Goal: Check status: Check status

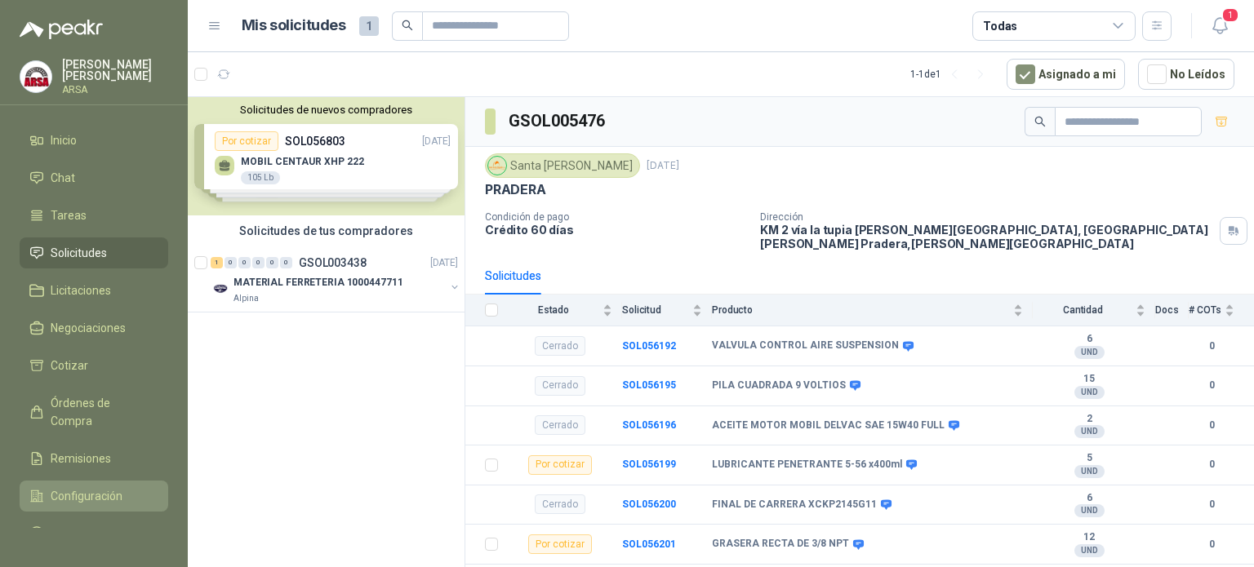
click at [69, 494] on span "Configuración" at bounding box center [87, 496] width 72 height 18
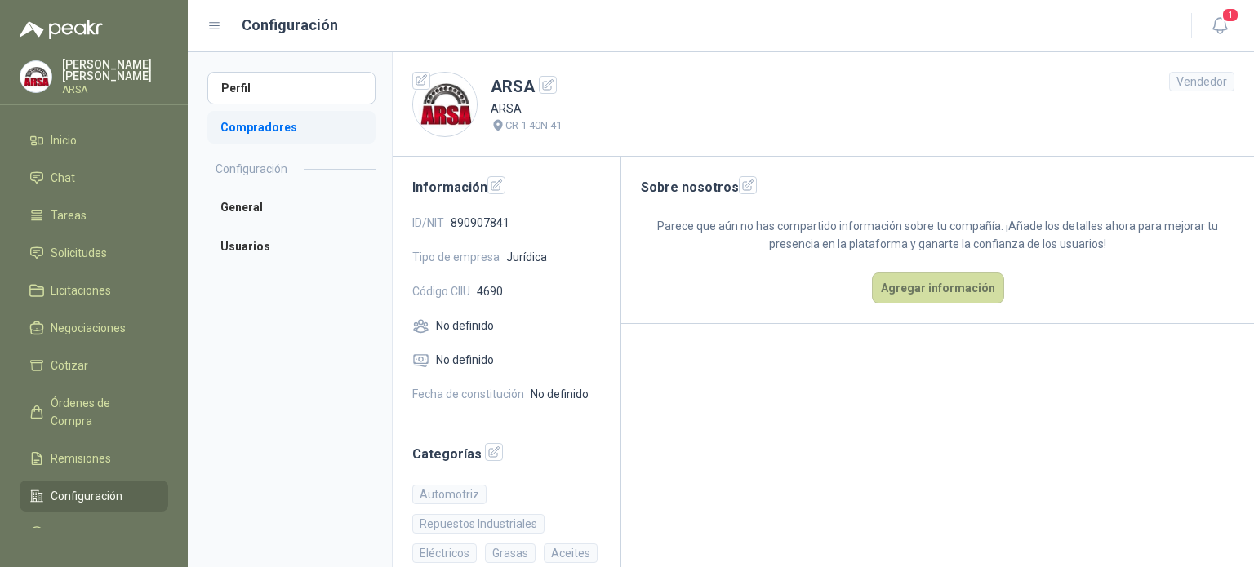
click at [277, 128] on li "Compradores" at bounding box center [291, 127] width 168 height 33
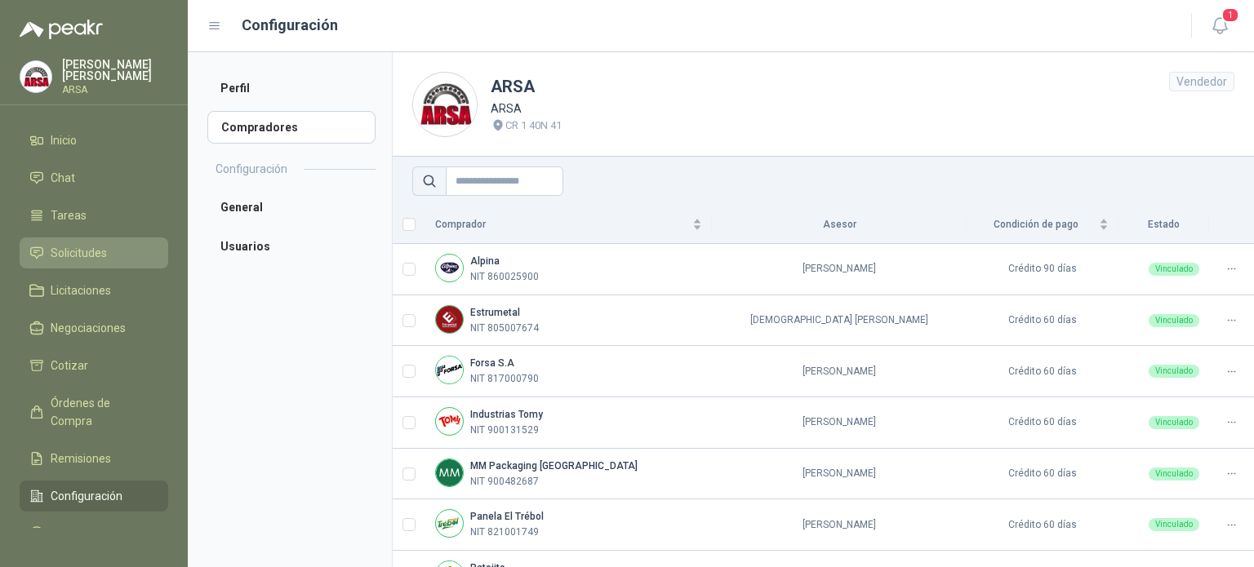
click at [82, 245] on span "Solicitudes" at bounding box center [79, 253] width 56 height 18
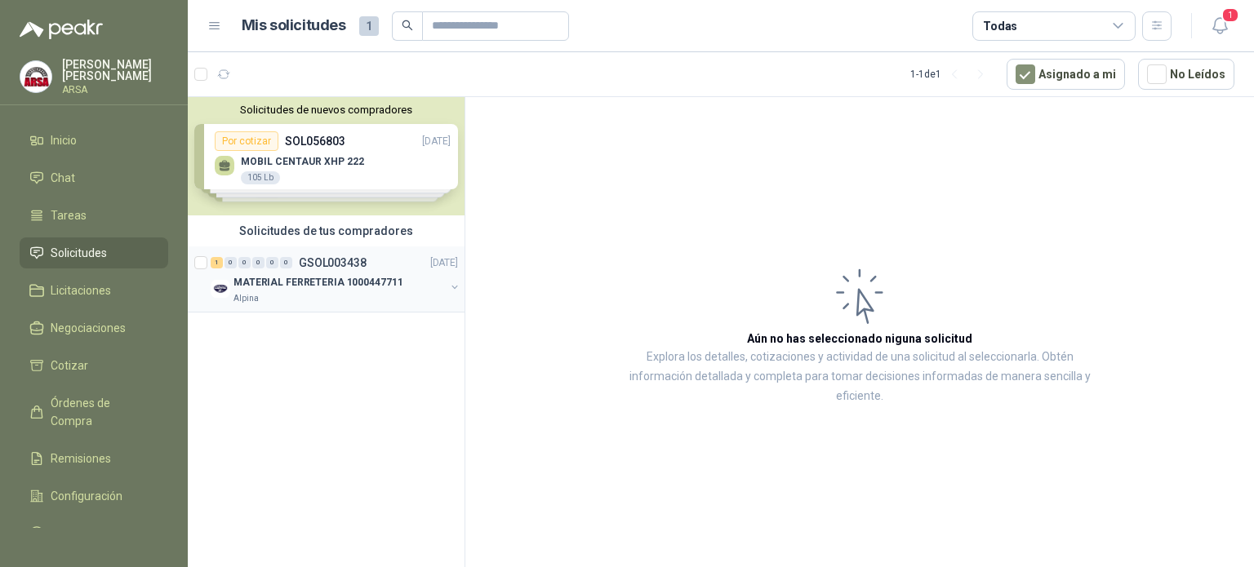
click at [340, 293] on div "Alpina" at bounding box center [338, 298] width 211 height 13
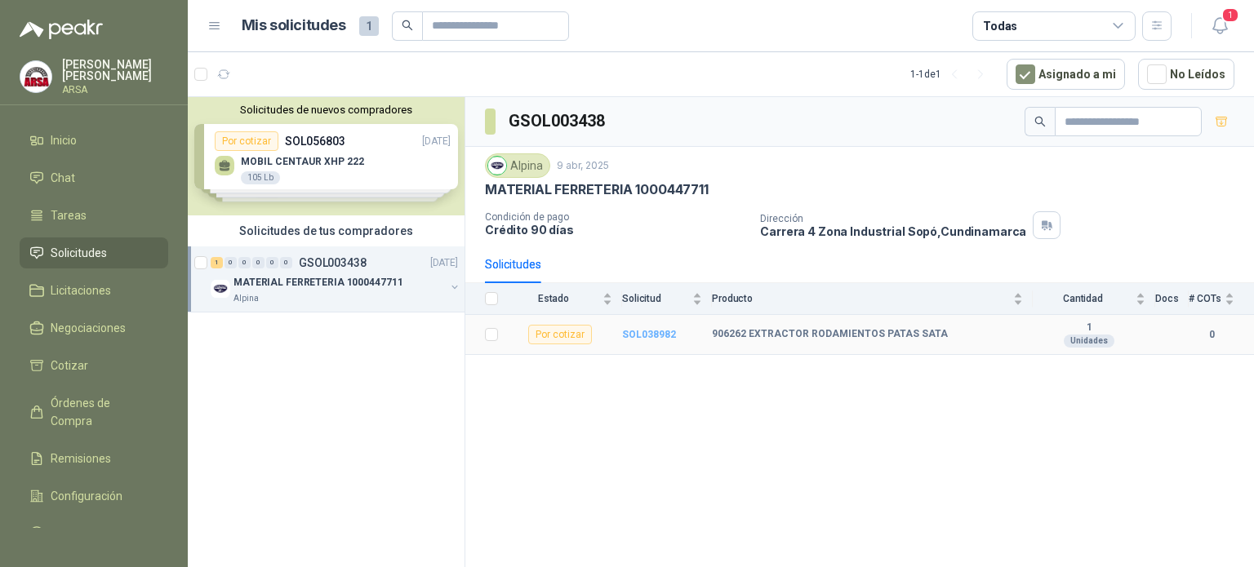
click at [641, 329] on b "SOL038982" at bounding box center [649, 334] width 54 height 11
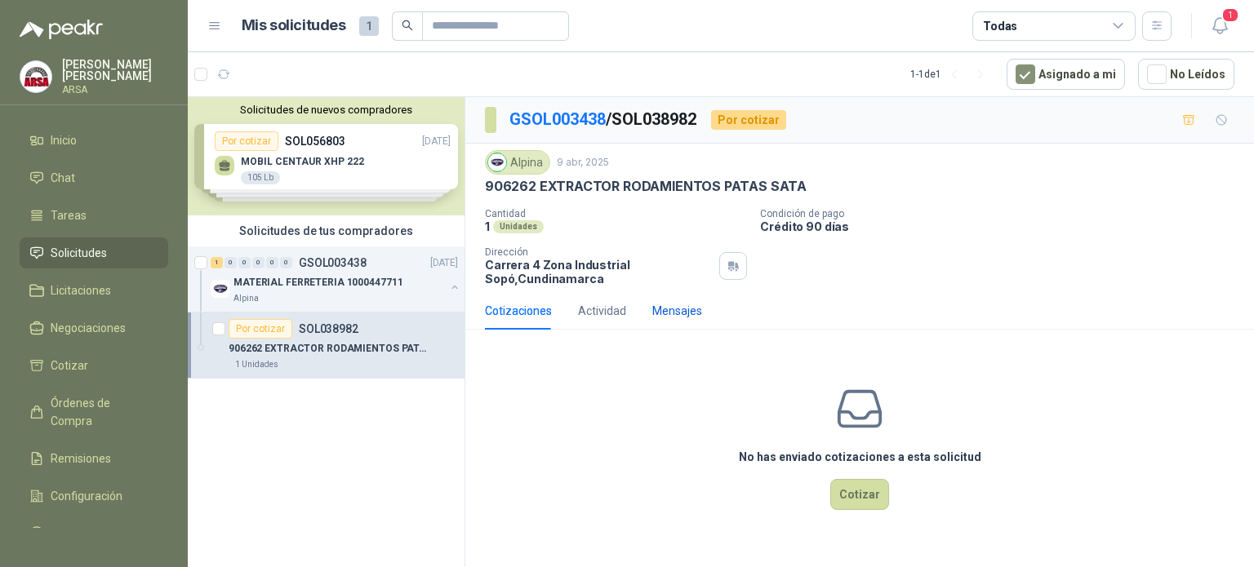
click at [664, 312] on div "Mensajes" at bounding box center [677, 311] width 50 height 18
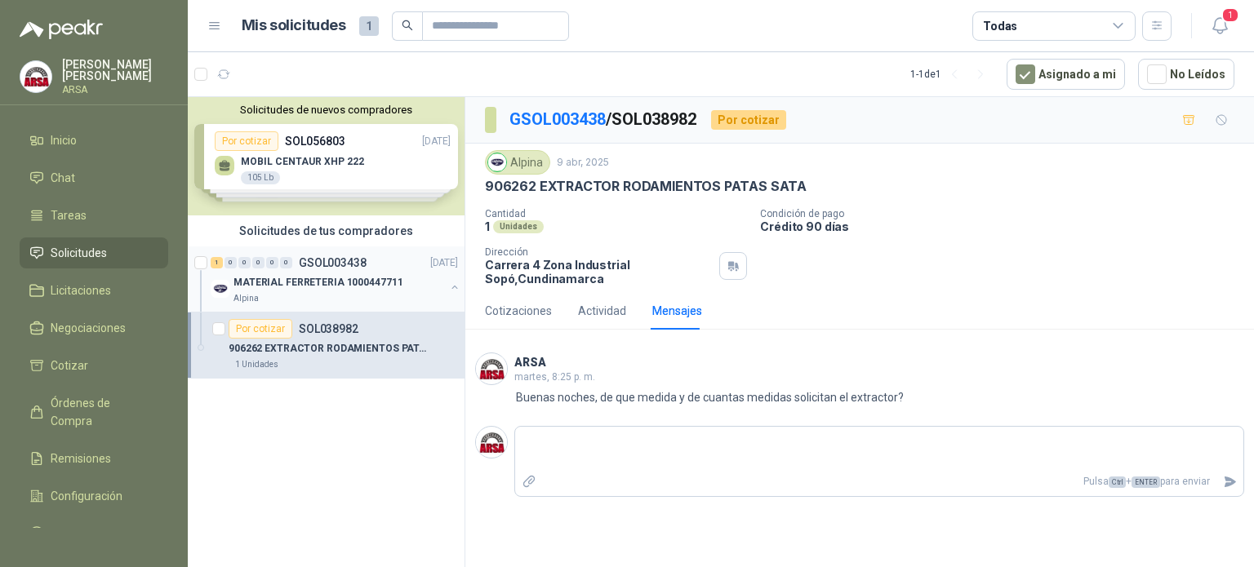
click at [221, 281] on img at bounding box center [221, 289] width 20 height 20
